Goal: Information Seeking & Learning: Learn about a topic

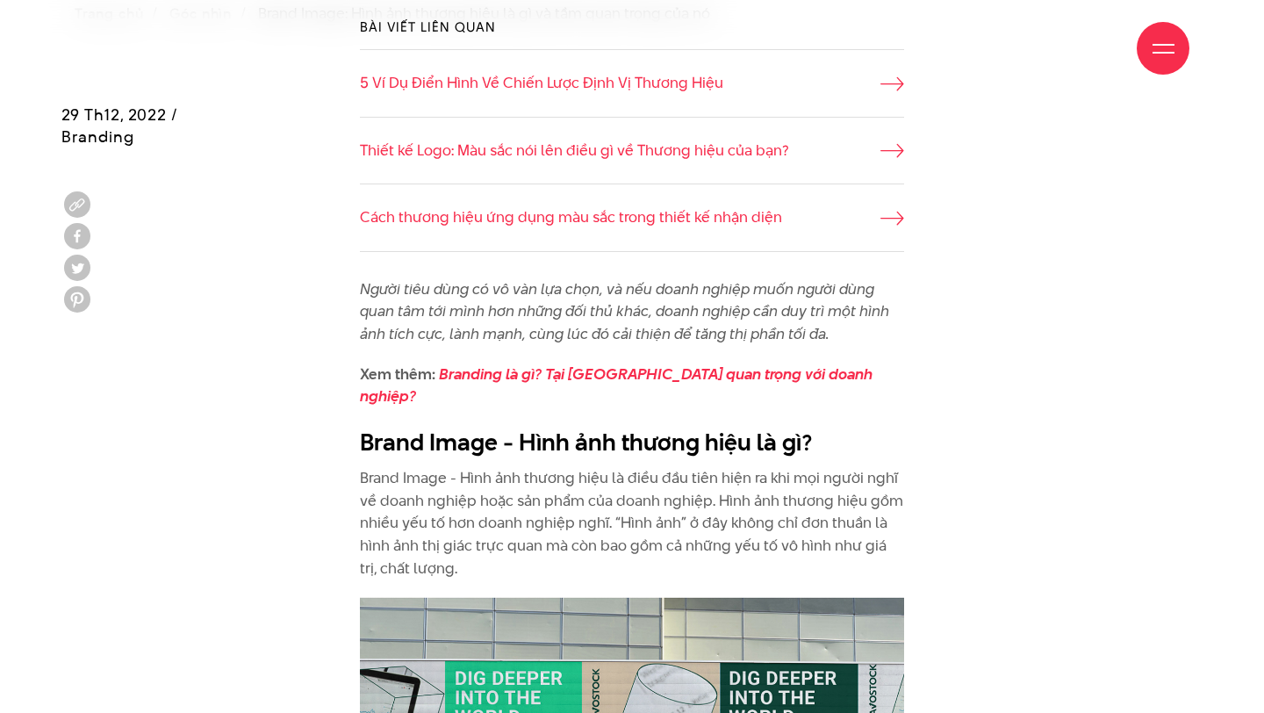
scroll to position [859, 0]
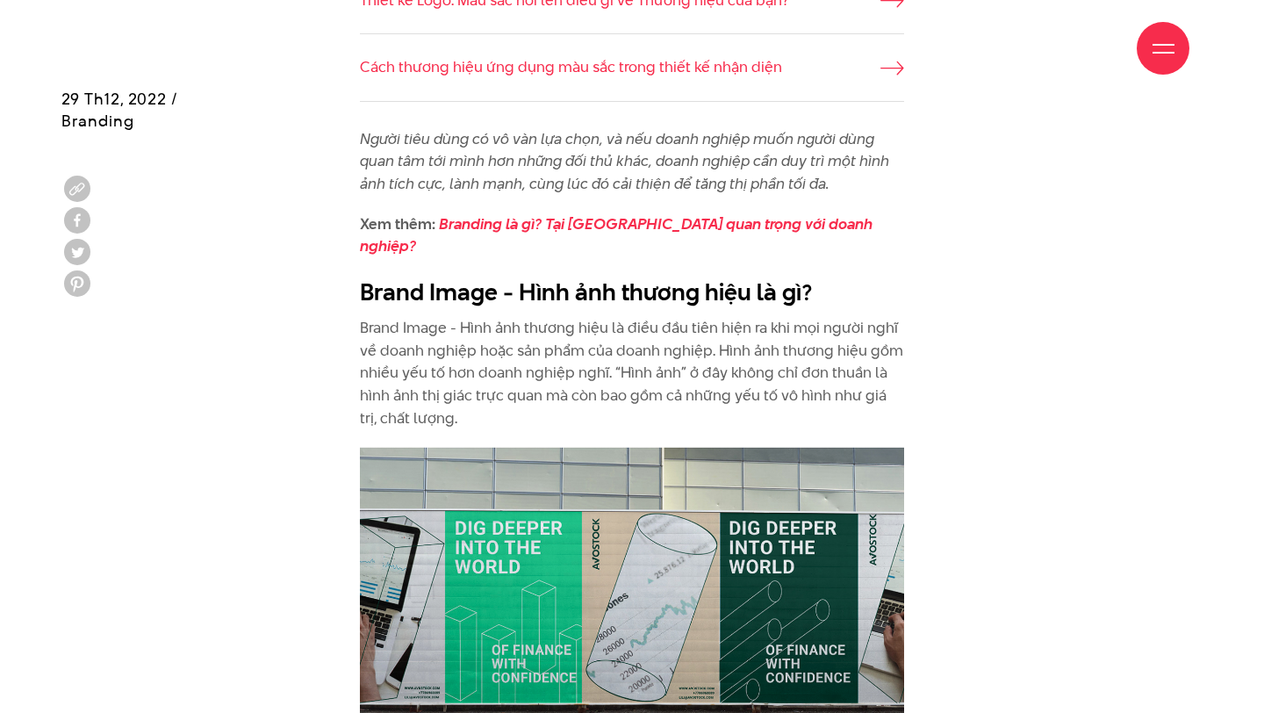
click at [424, 325] on p "Brand Image - Hình ảnh thương hiệu là điều đầu tiên hiện ra khi mọi người nghĩ …" at bounding box center [632, 373] width 544 height 112
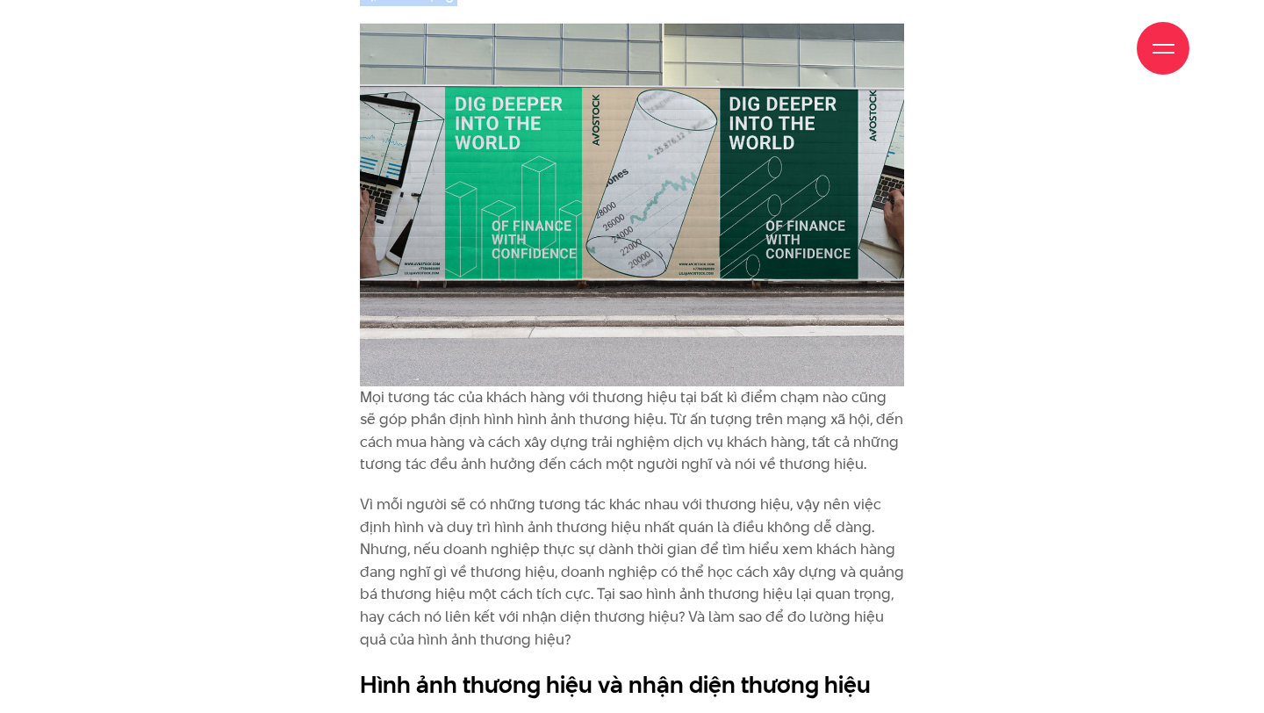
scroll to position [1432, 0]
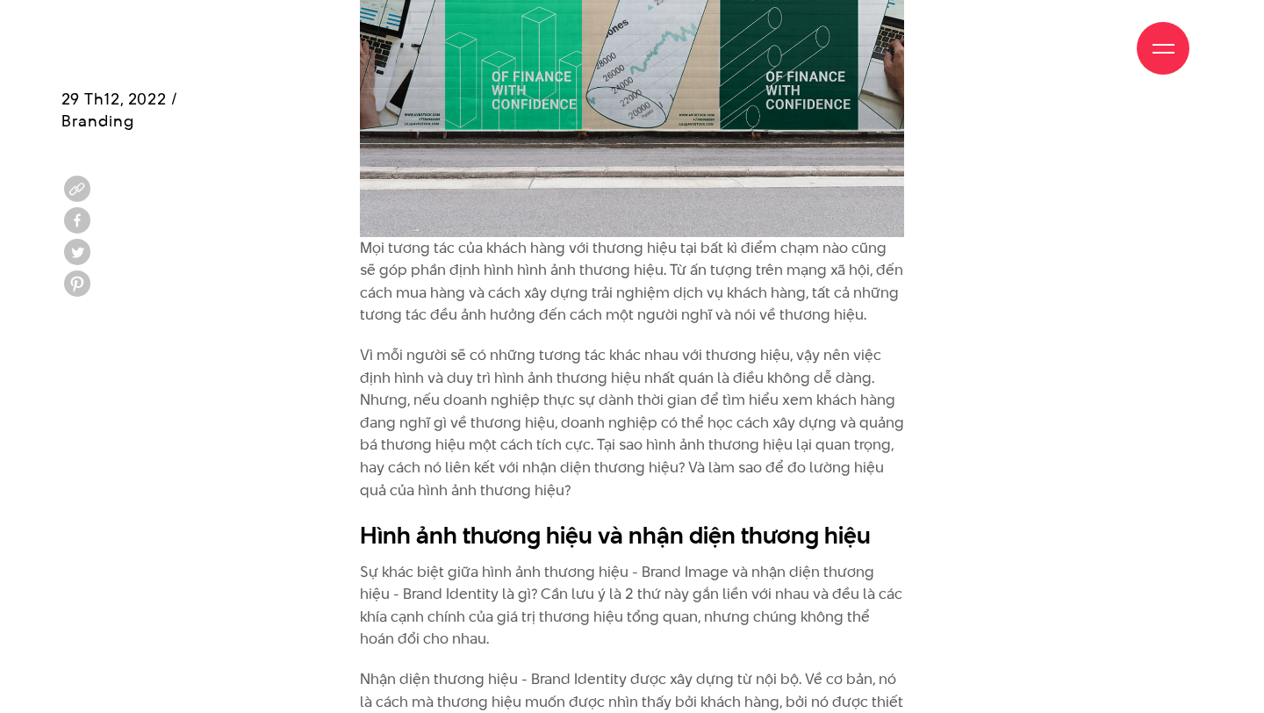
click at [435, 272] on p "Mọi tương tác của khách hàng với thương hiệu tại bất kì điểm chạm nào cũng sẽ g…" at bounding box center [632, 282] width 544 height 90
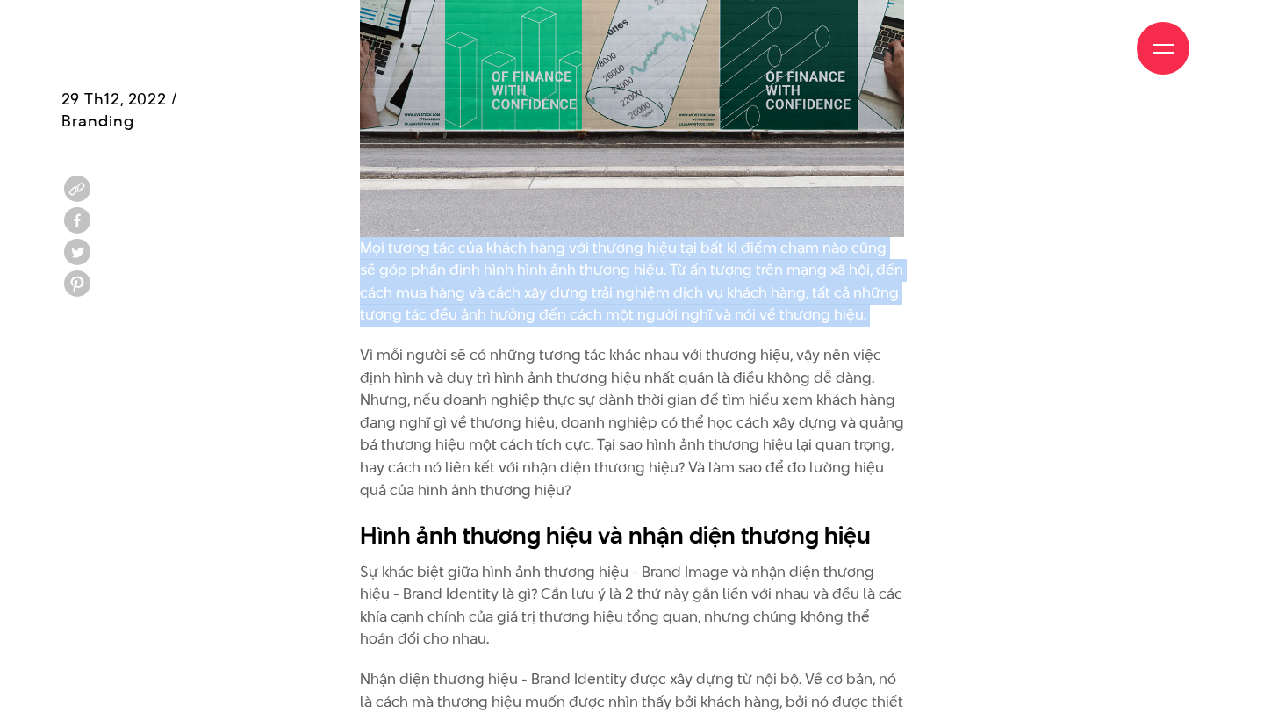
click at [434, 405] on p "Vì mỗi người sẽ có những tương tác khác nhau với thương hiệu, vậy nên việc định…" at bounding box center [632, 422] width 544 height 157
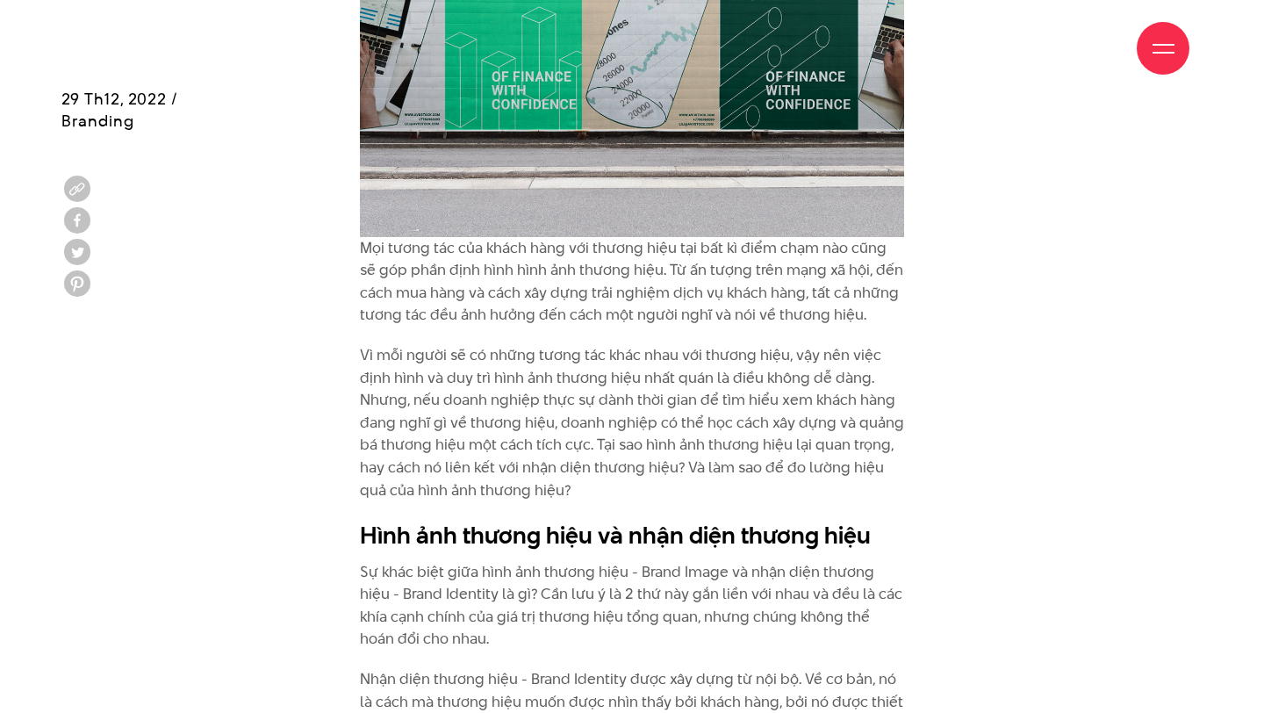
click at [434, 405] on p "Vì mỗi người sẽ có những tương tác khác nhau với thương hiệu, vậy nên việc định…" at bounding box center [632, 422] width 544 height 157
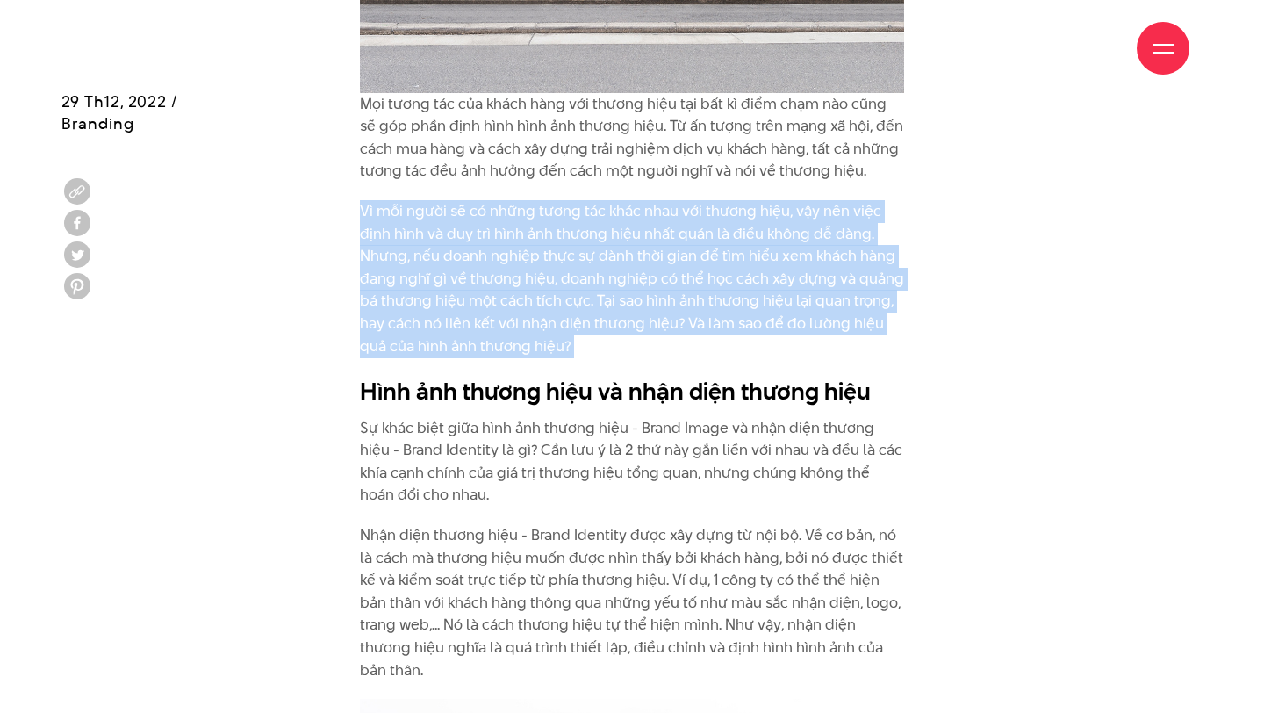
scroll to position [1581, 0]
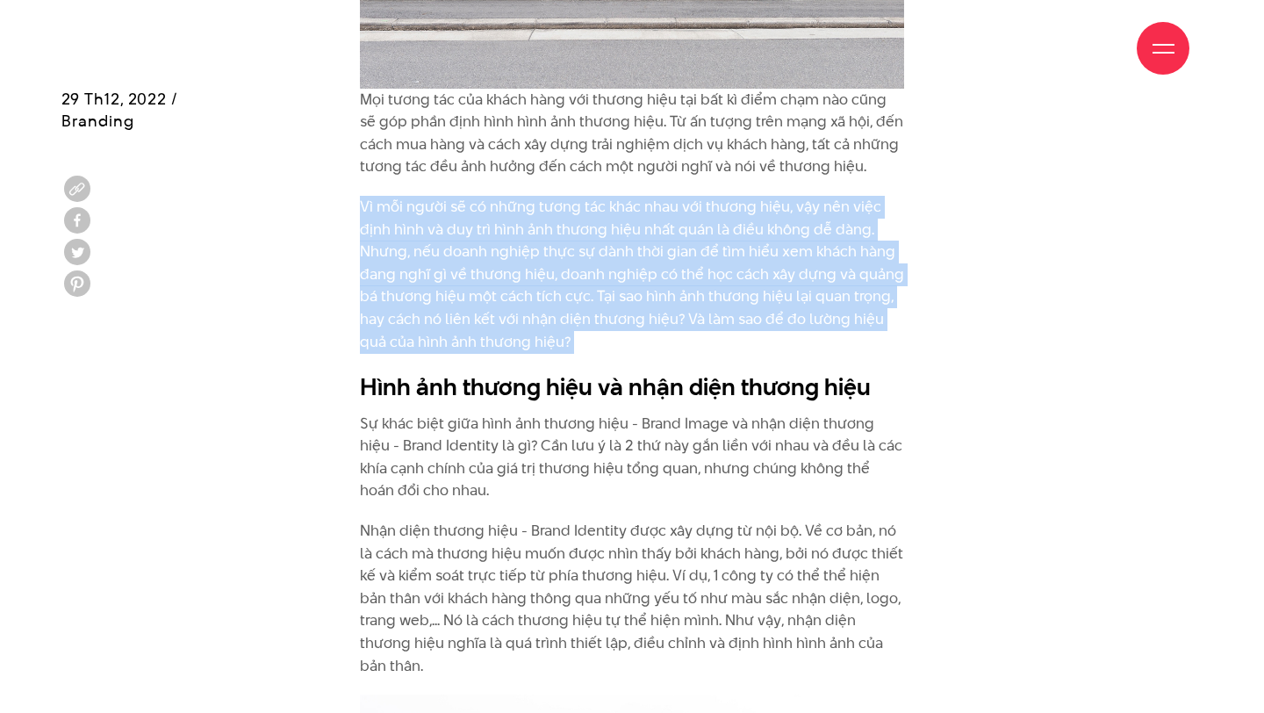
click at [474, 462] on p "Sự khác biệt giữa hình ảnh thương hiệu - Brand Image và nhận diện thương hiệu -…" at bounding box center [632, 457] width 544 height 90
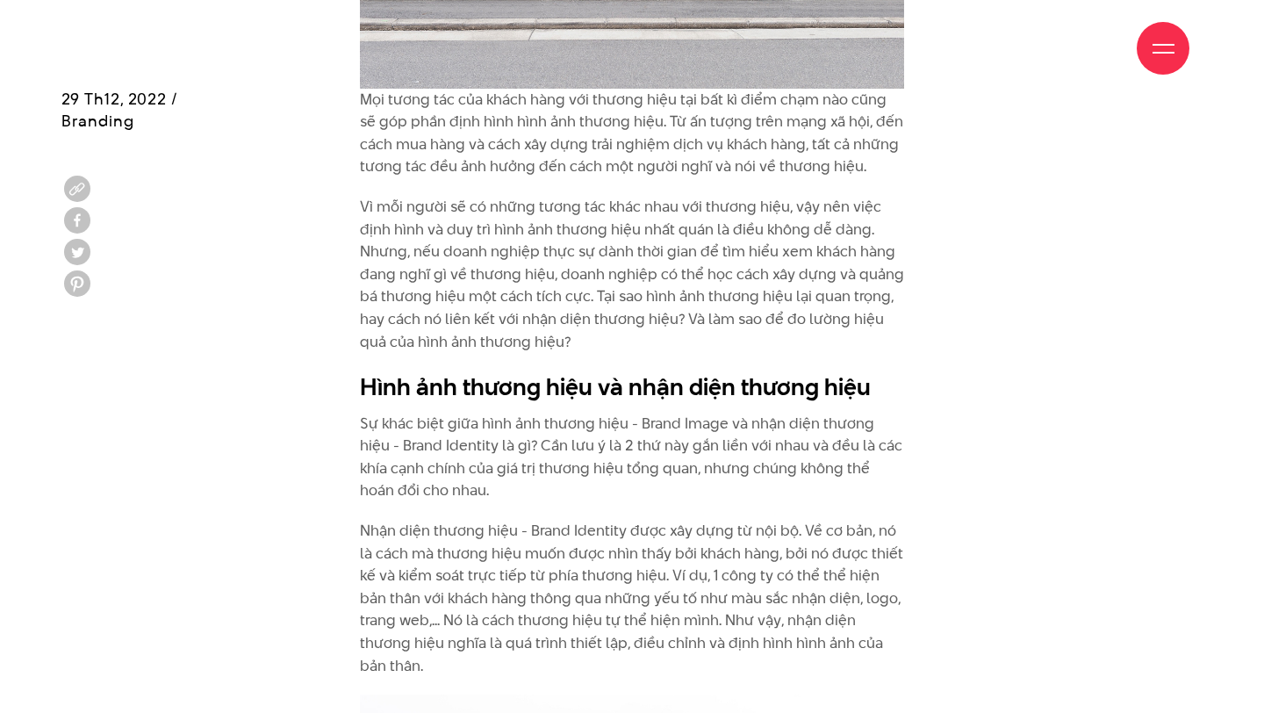
click at [474, 462] on p "Sự khác biệt giữa hình ảnh thương hiệu - Brand Image và nhận diện thương hiệu -…" at bounding box center [632, 457] width 544 height 90
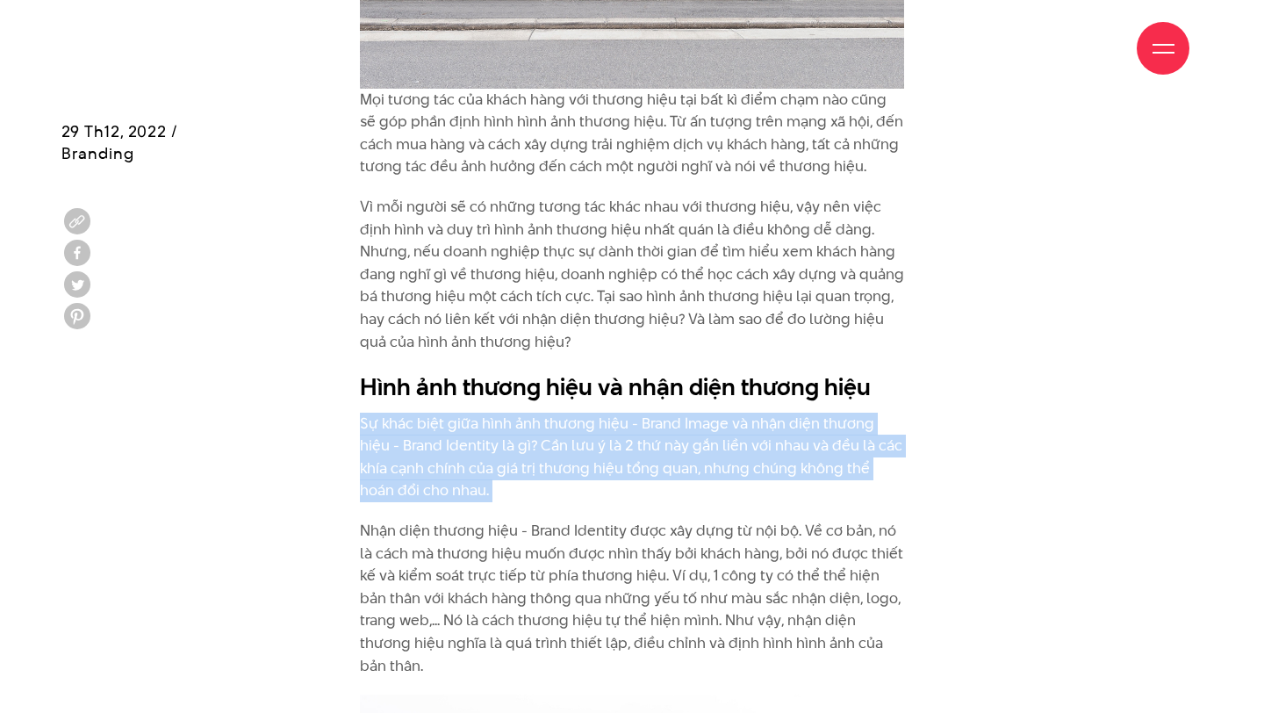
scroll to position [1665, 0]
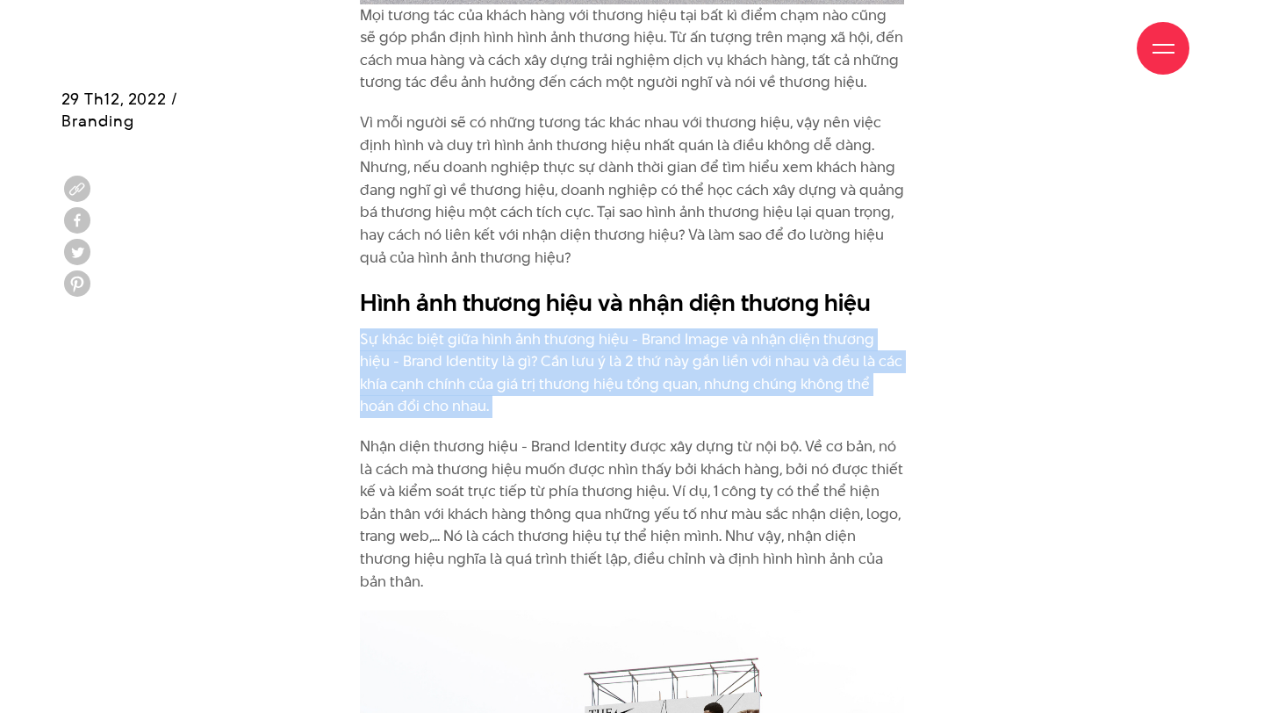
click at [474, 462] on p "Nhận diện thương hiệu - Brand Identity được xây dựng từ nội bộ. Về cơ bản, nó l…" at bounding box center [632, 513] width 544 height 157
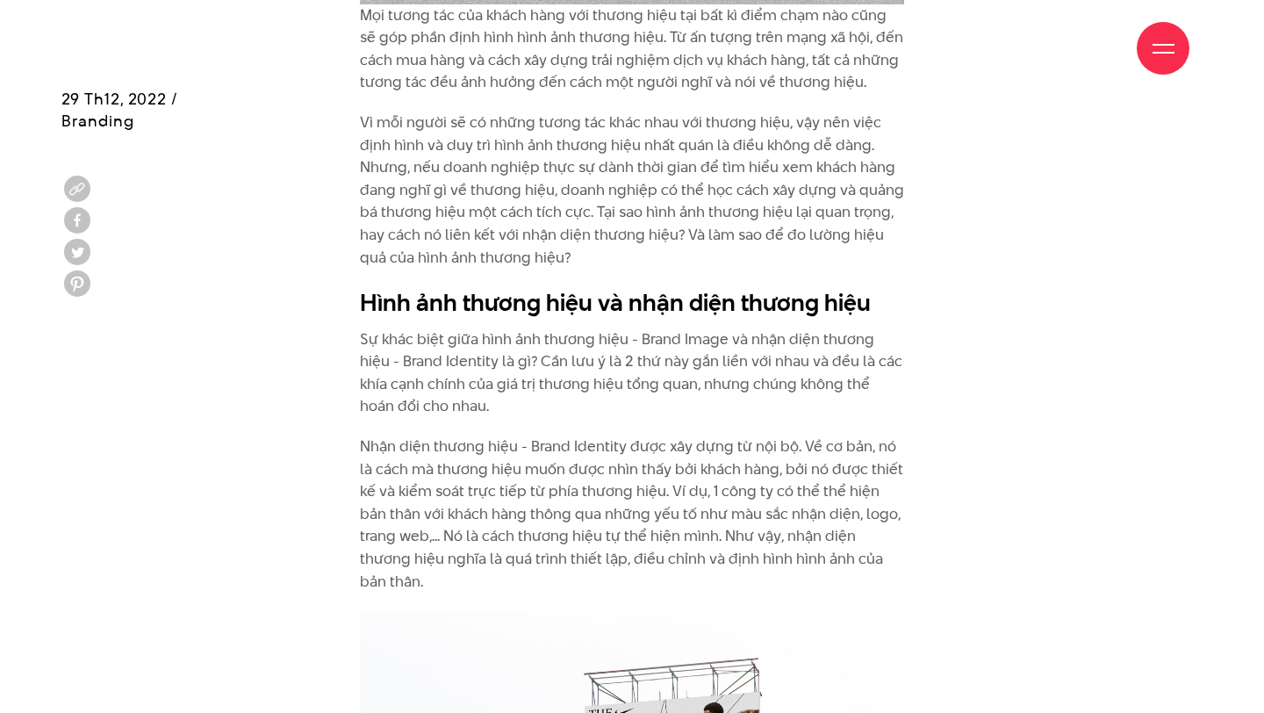
click at [474, 462] on p "Nhận diện thương hiệu - Brand Identity được xây dựng từ nội bộ. Về cơ bản, nó l…" at bounding box center [632, 513] width 544 height 157
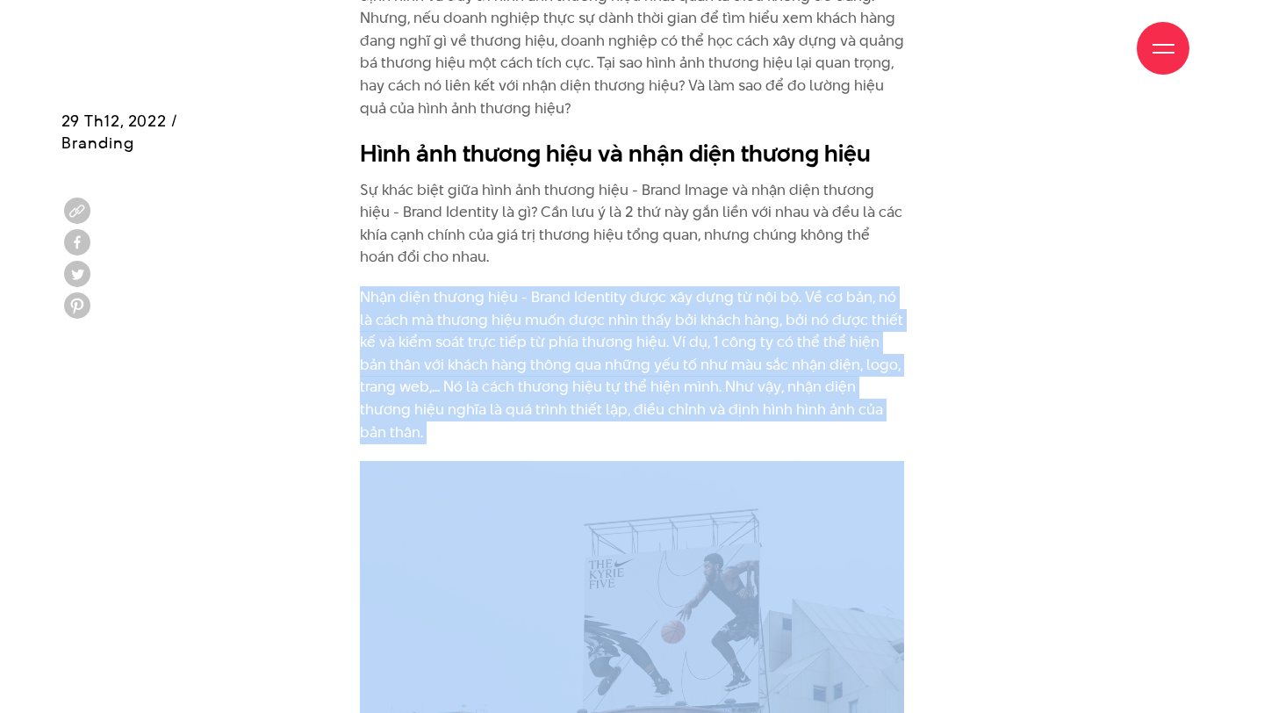
scroll to position [1838, 0]
